Goal: Understand process/instructions: Learn how to perform a task or action

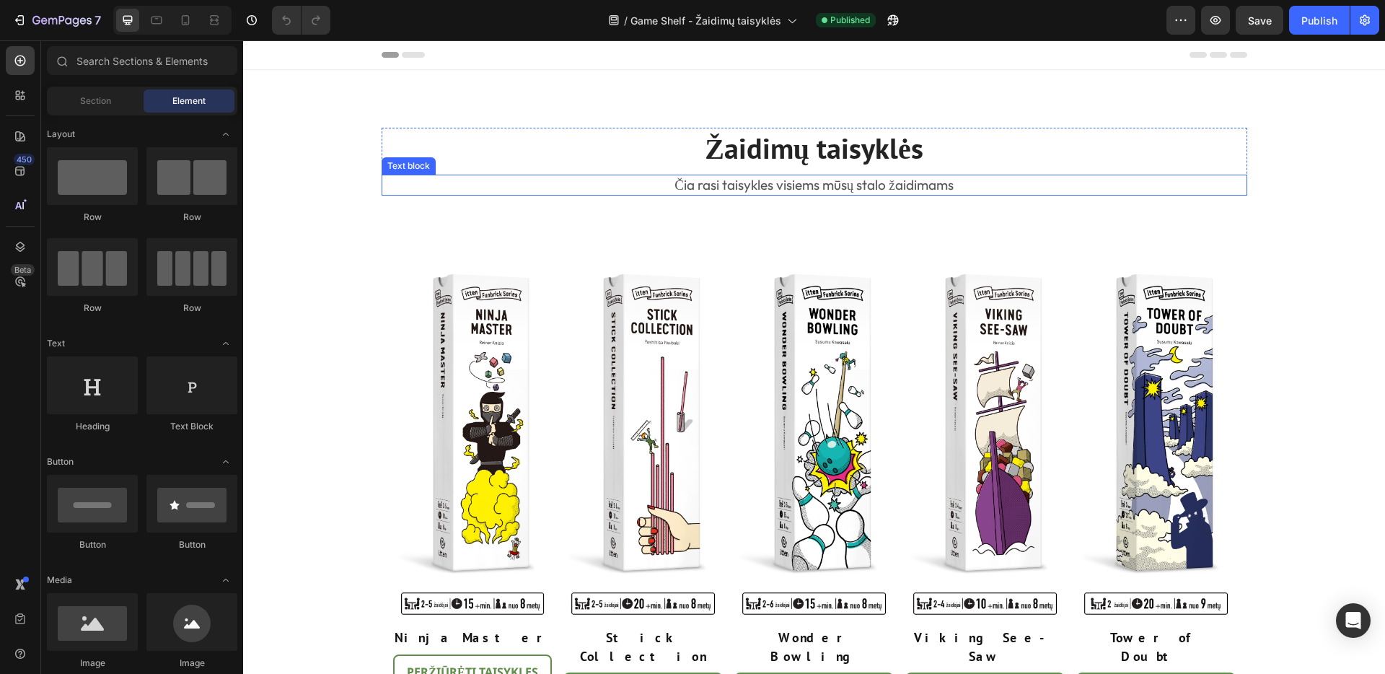
click at [825, 187] on p "Čia rasi taisykles visiems mūsų stalo žaidimams" at bounding box center [814, 185] width 862 height 18
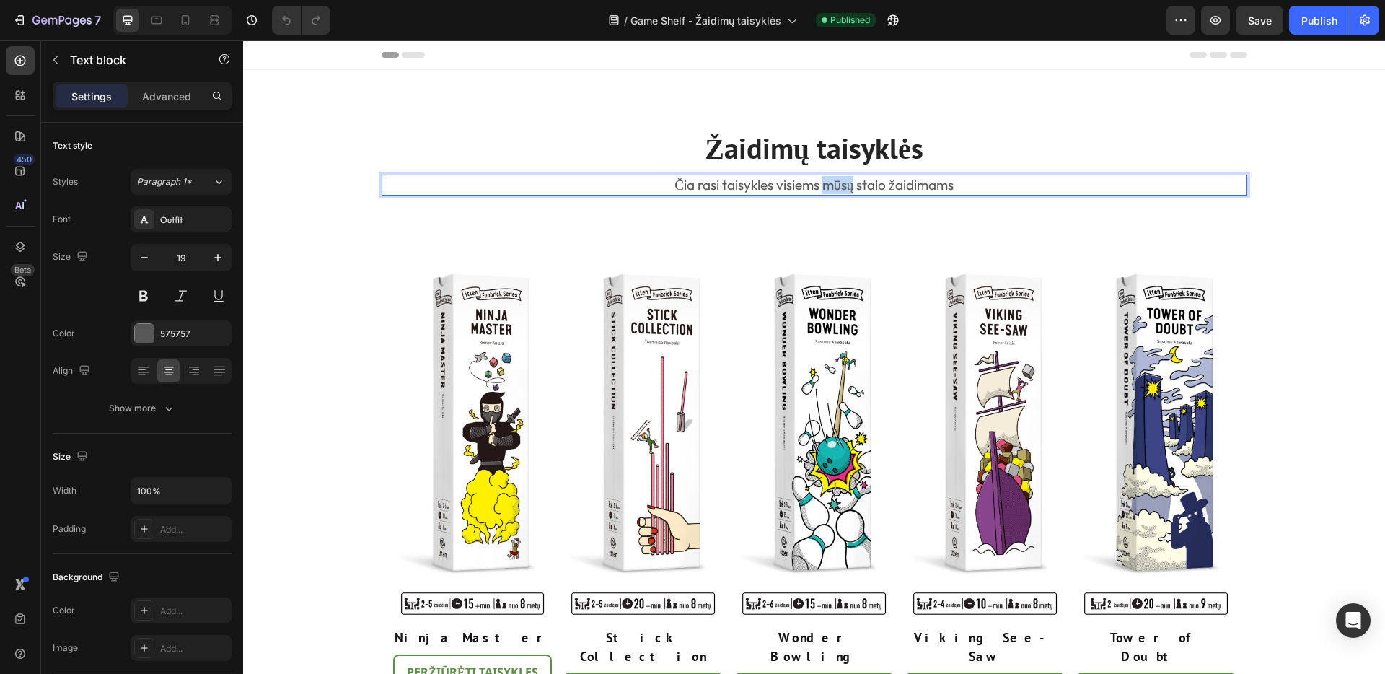
click at [826, 187] on p "Čia rasi taisykles visiems mūsų stalo žaidimams" at bounding box center [814, 185] width 862 height 18
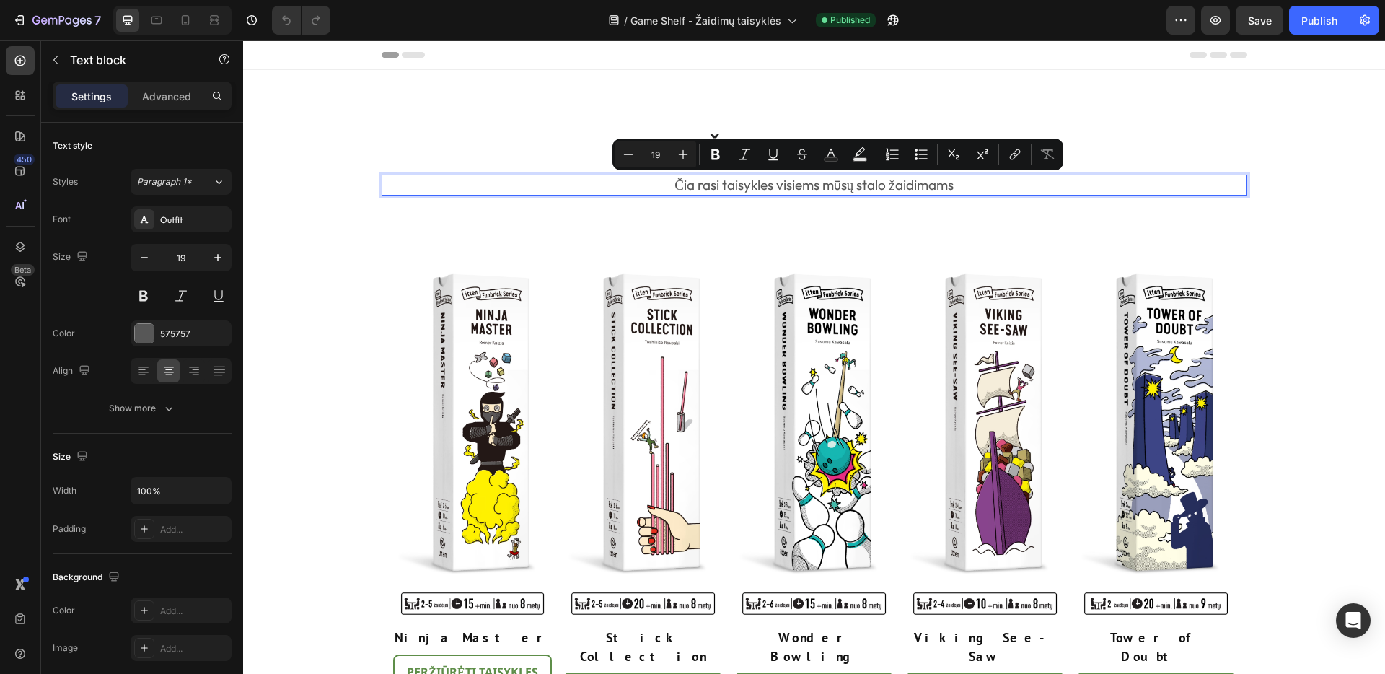
click at [729, 186] on p "Čia rasi taisykles visiems mūsų stalo žaidimams" at bounding box center [814, 185] width 862 height 18
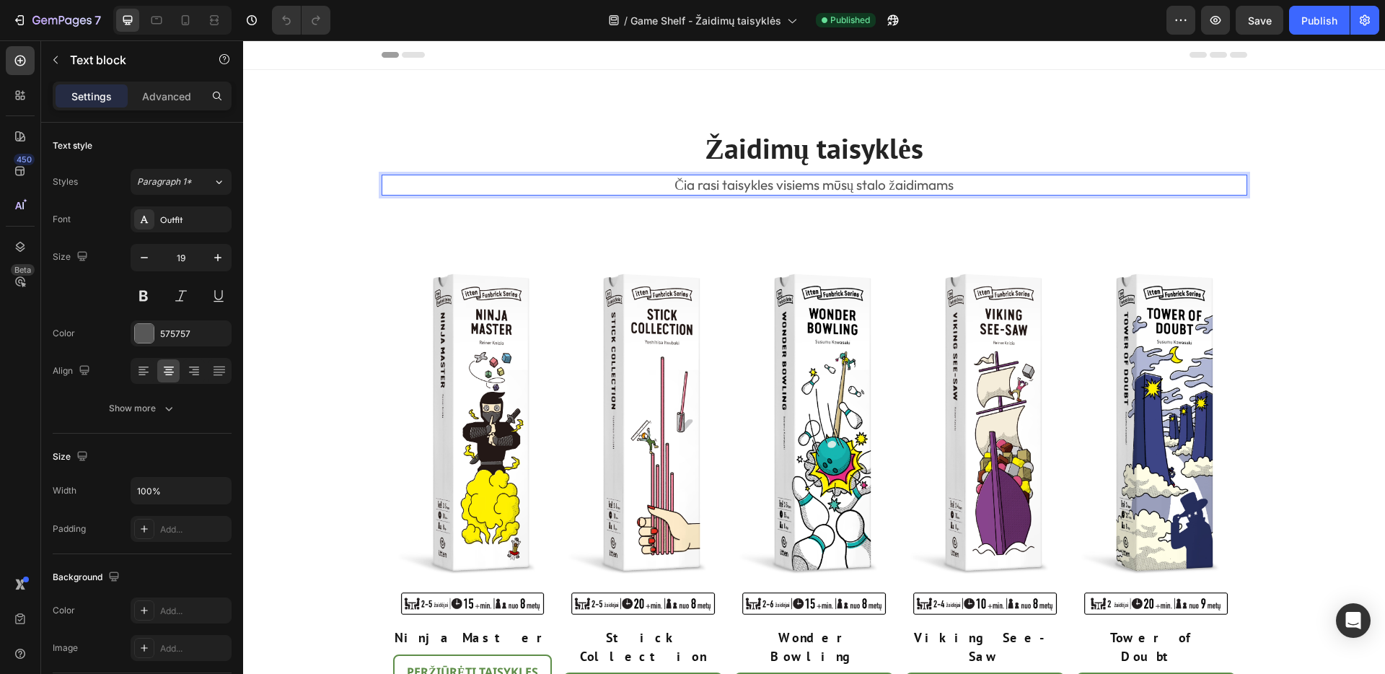
click at [720, 187] on p "Čia rasi taisykles visiems mūsų stalo žaidimams" at bounding box center [814, 185] width 862 height 18
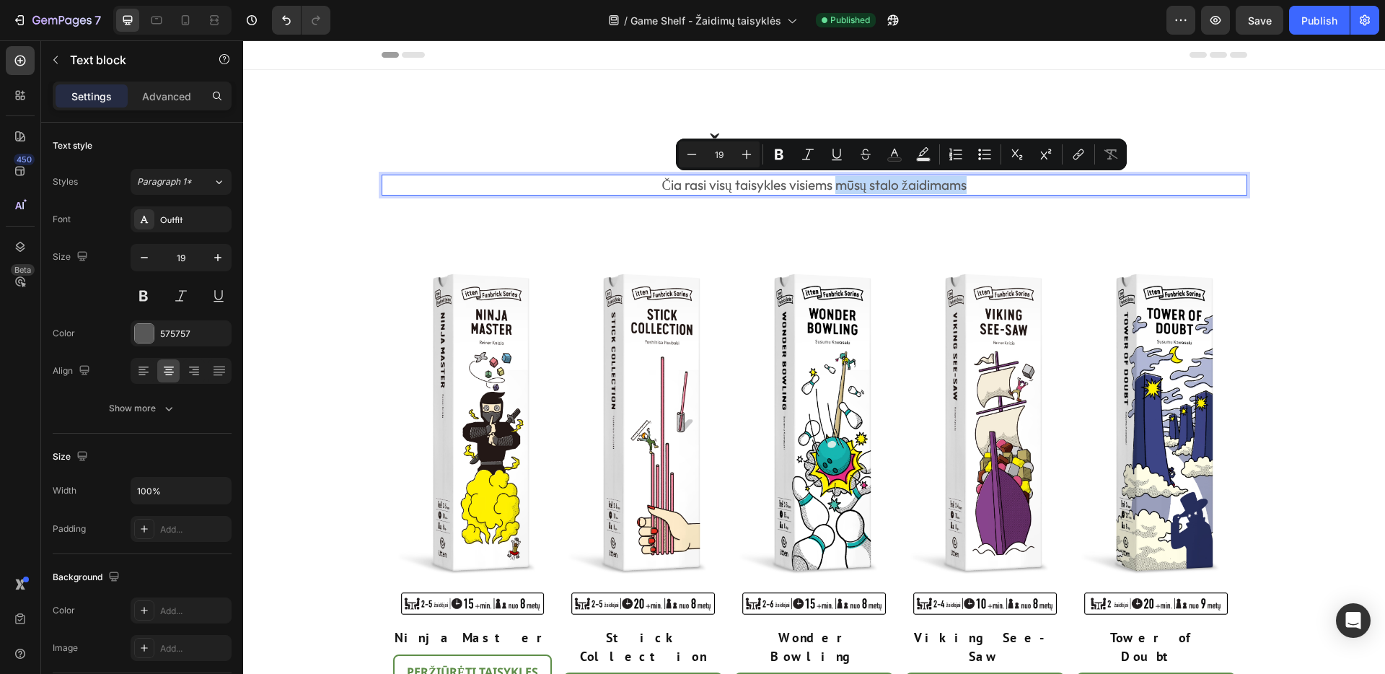
drag, startPoint x: 837, startPoint y: 185, endPoint x: 966, endPoint y: 190, distance: 128.5
click at [966, 190] on p "Čia rasi visų taisykles visiems mūsų stalo žaidimams" at bounding box center [814, 185] width 862 height 18
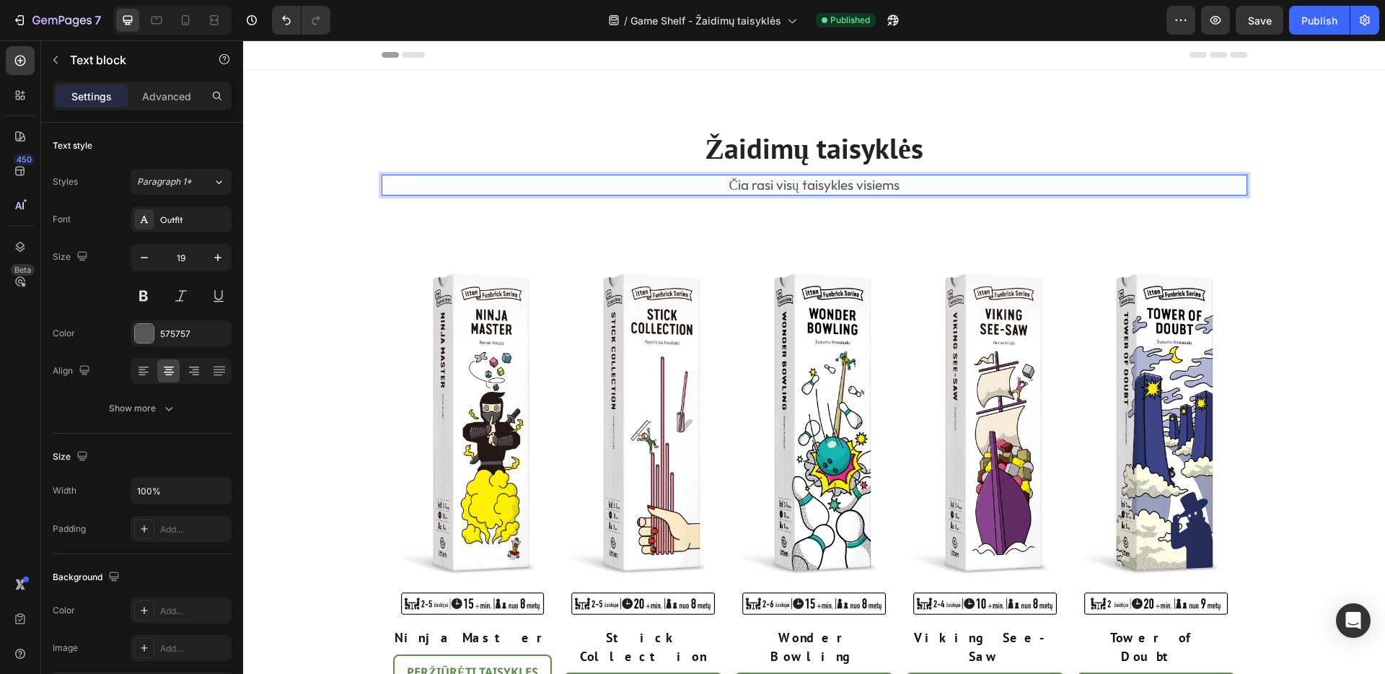
click at [803, 187] on p "Čia rasi visų taisykles visiems" at bounding box center [814, 185] width 862 height 18
click at [800, 187] on p "Čia rasi visų taisykles visiems" at bounding box center [814, 185] width 862 height 18
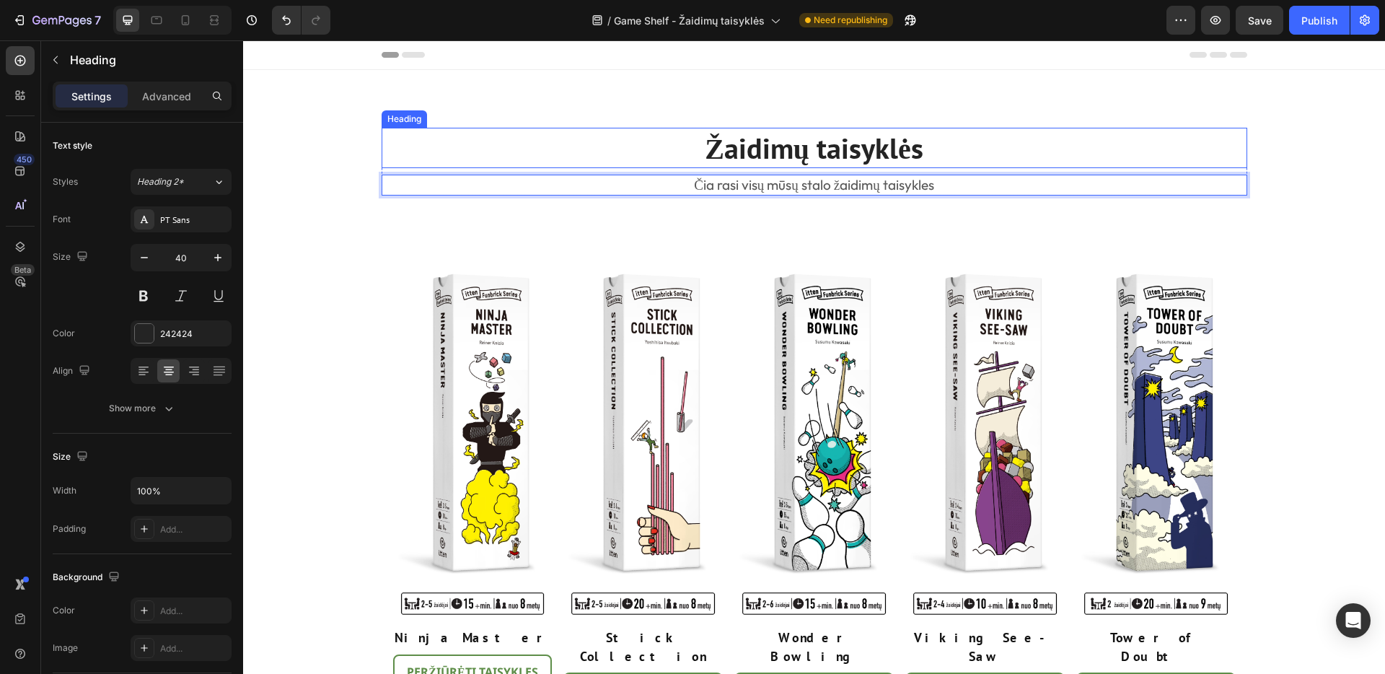
click at [922, 153] on h2 "Žaidimų taisyklės" at bounding box center [813, 148] width 865 height 40
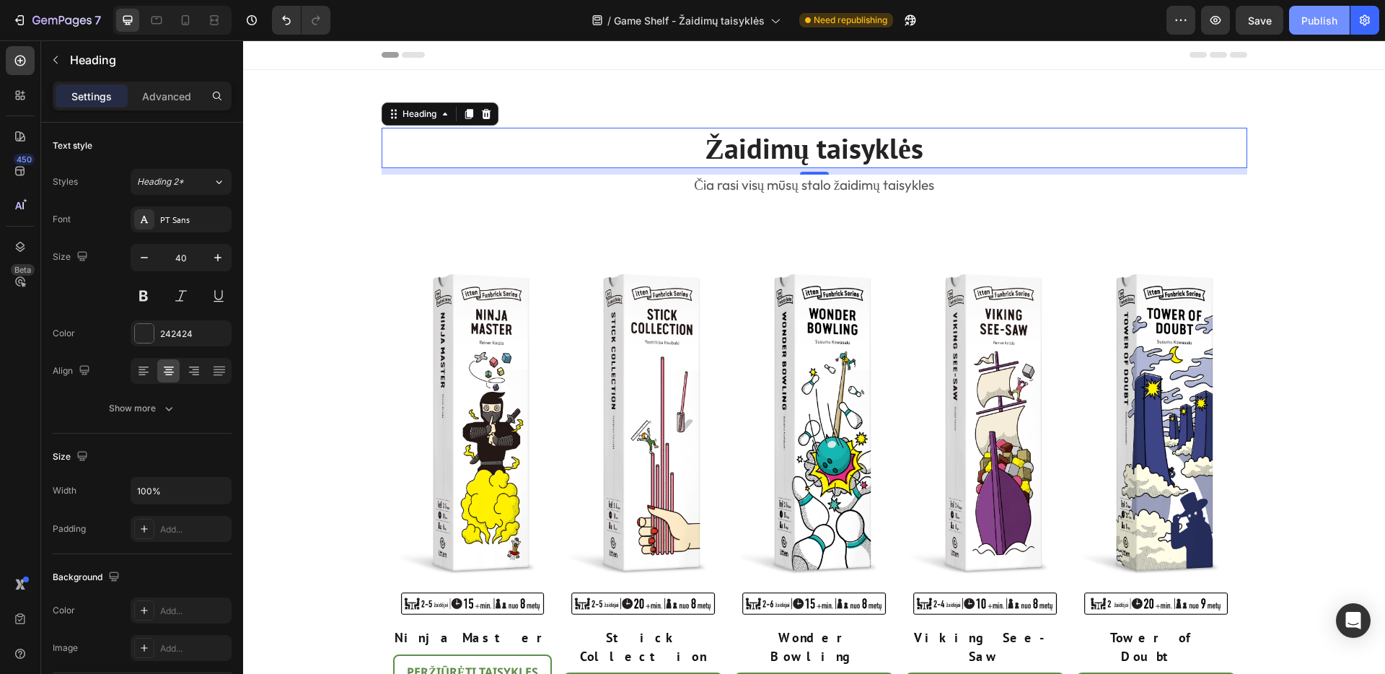
click at [1309, 22] on div "Publish" at bounding box center [1319, 20] width 36 height 15
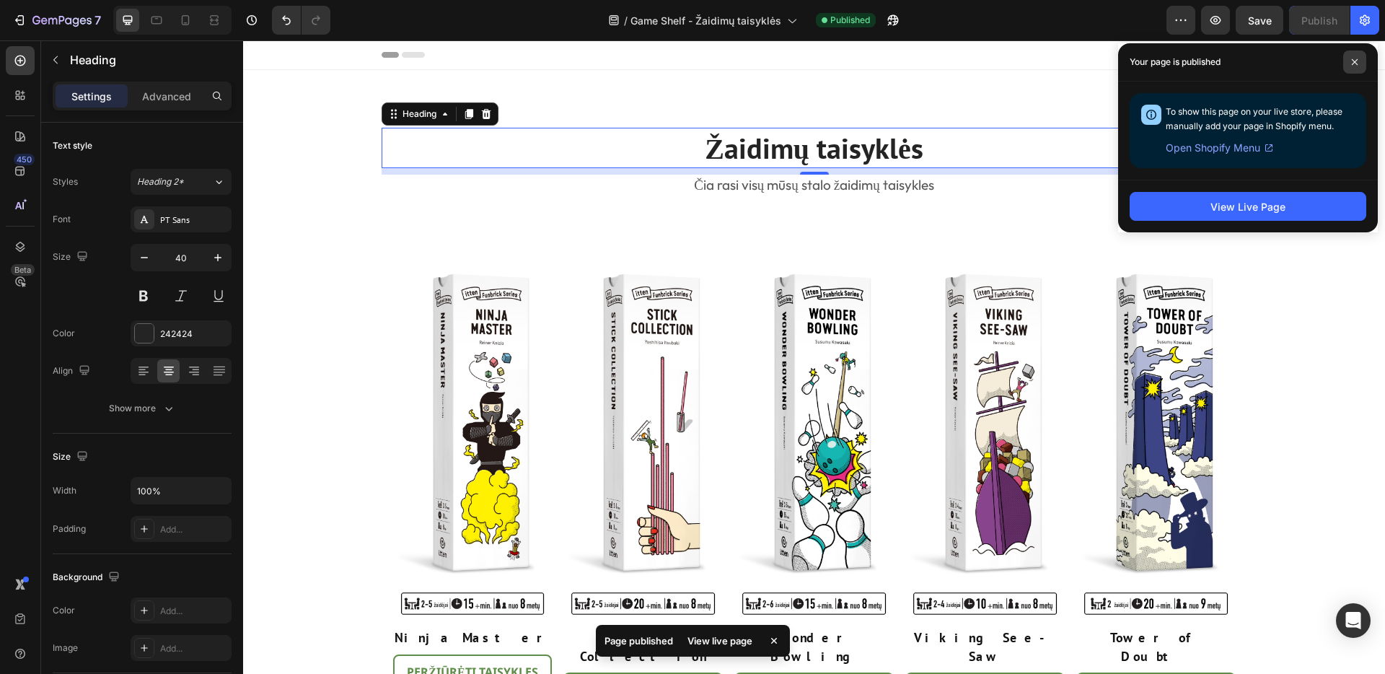
click at [1355, 64] on icon at bounding box center [1354, 61] width 7 height 7
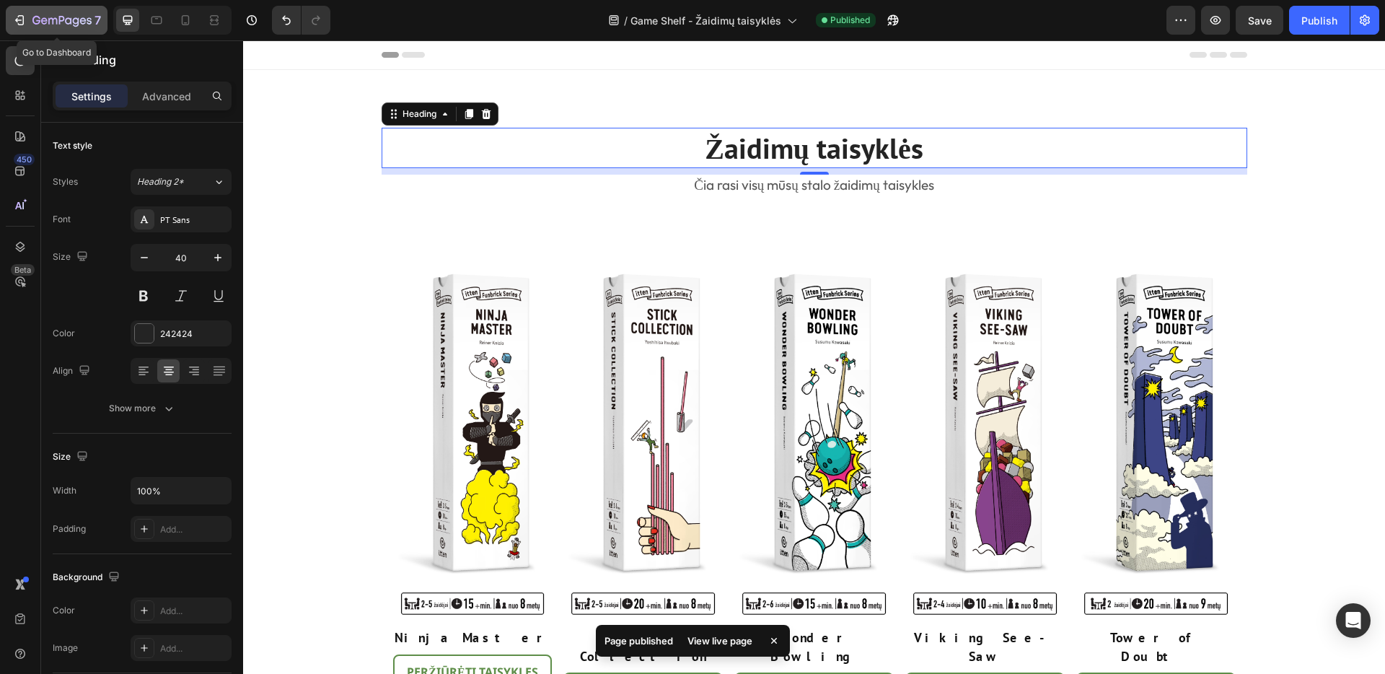
click at [37, 20] on icon "button" at bounding box center [36, 20] width 8 height 9
